Goal: Browse casually

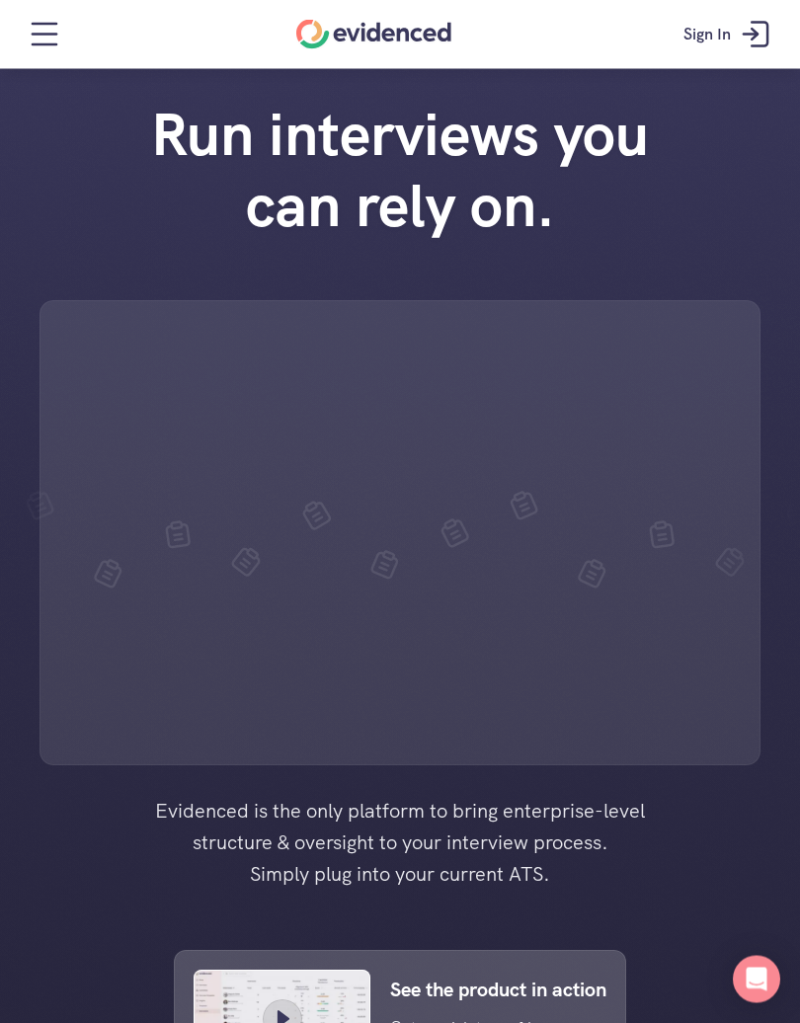
scroll to position [20, 0]
